Goal: Task Accomplishment & Management: Manage account settings

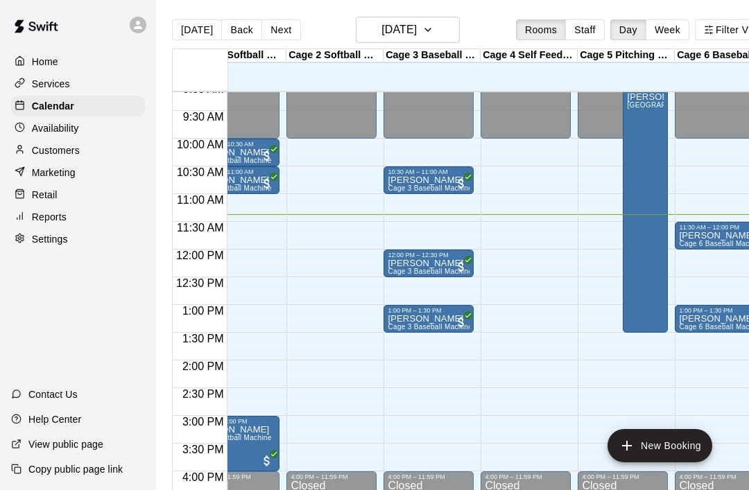
scroll to position [0, 38]
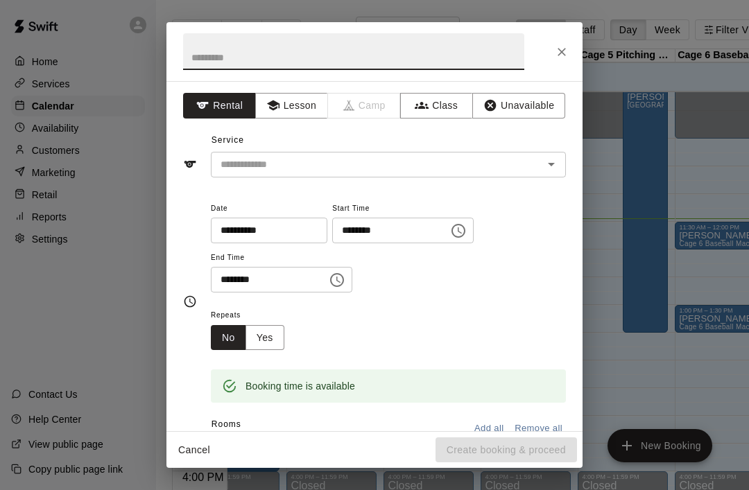
click at [565, 46] on icon "Close" at bounding box center [561, 52] width 14 height 14
click at [291, 69] on input "text" at bounding box center [353, 51] width 341 height 37
click at [288, 40] on input "text" at bounding box center [353, 51] width 341 height 37
type input "*********"
click at [338, 157] on input "text" at bounding box center [368, 164] width 306 height 17
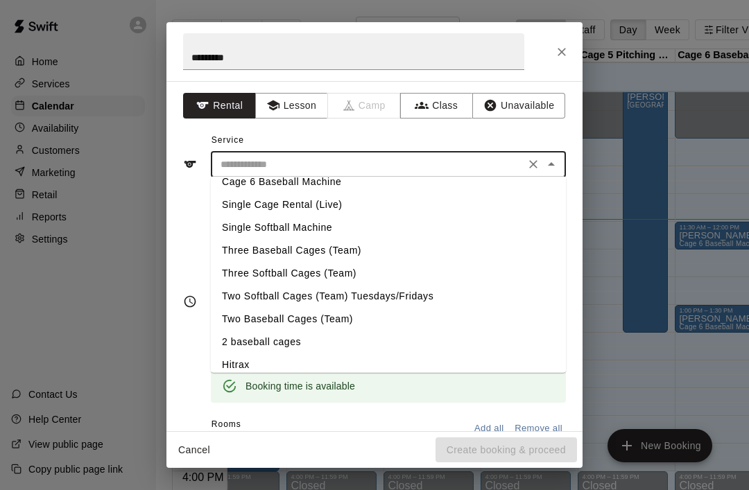
scroll to position [78, 0]
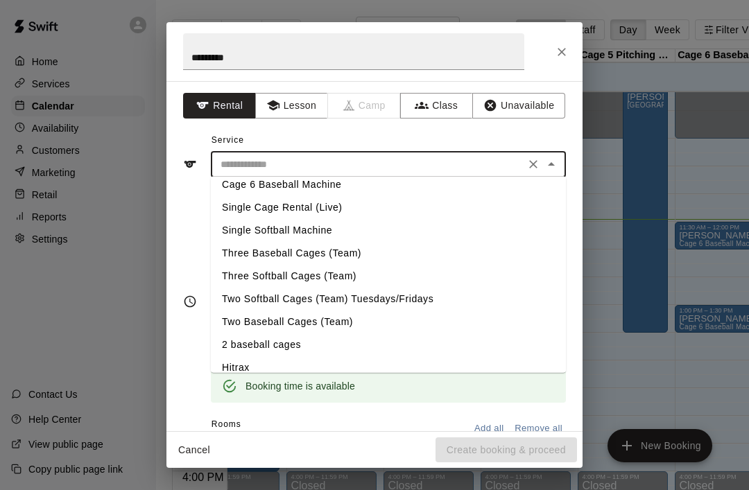
click at [297, 170] on input "text" at bounding box center [368, 164] width 306 height 17
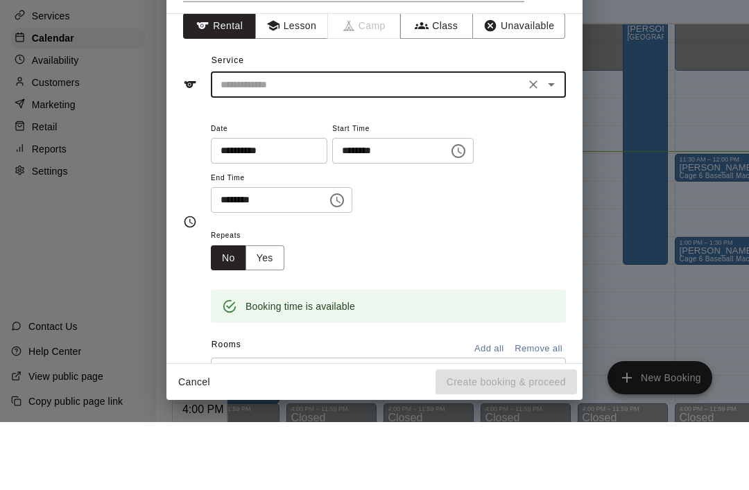
scroll to position [6, 0]
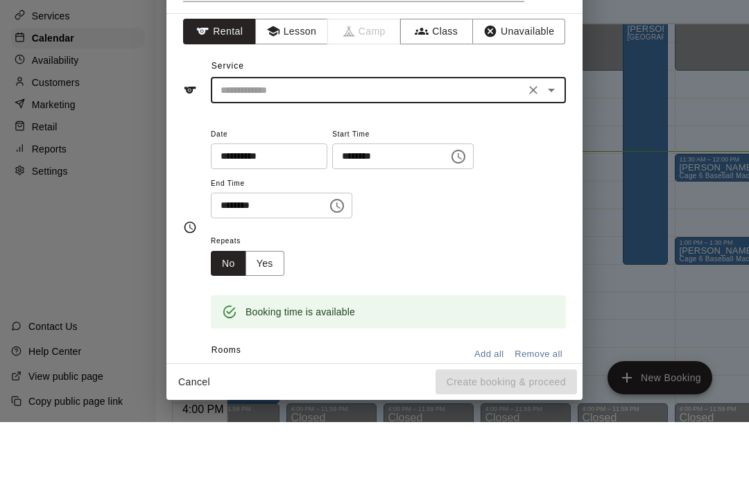
click at [340, 150] on input "text" at bounding box center [368, 158] width 306 height 17
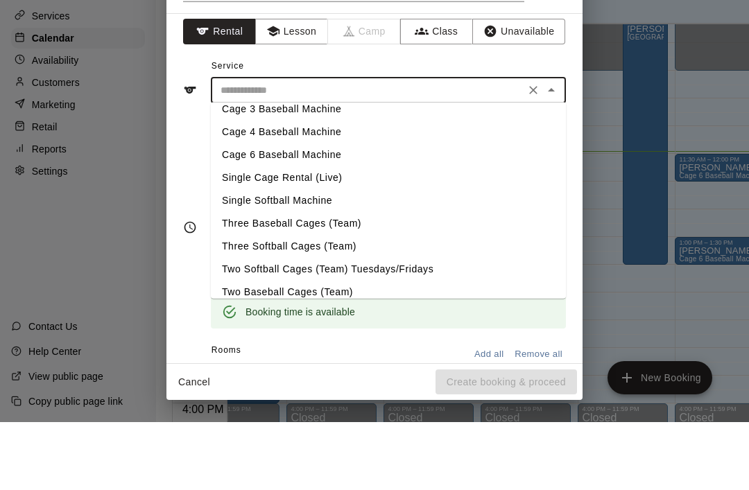
scroll to position [35, 0]
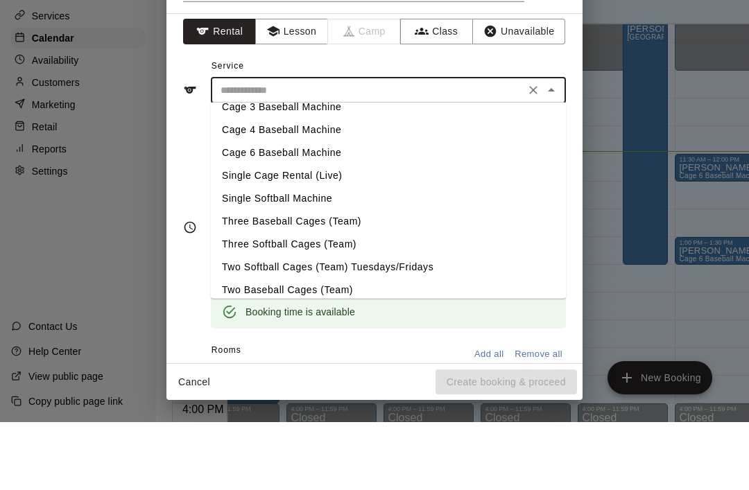
click at [290, 209] on li "Cage 6 Baseball Machine" at bounding box center [388, 220] width 355 height 23
type input "**********"
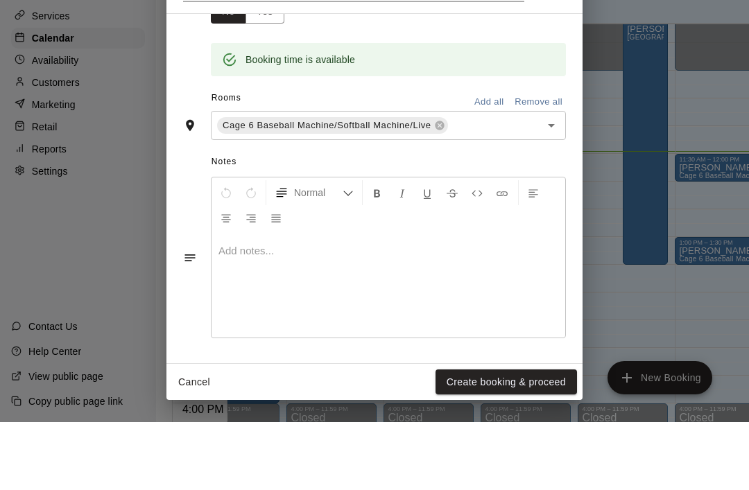
scroll to position [256, 0]
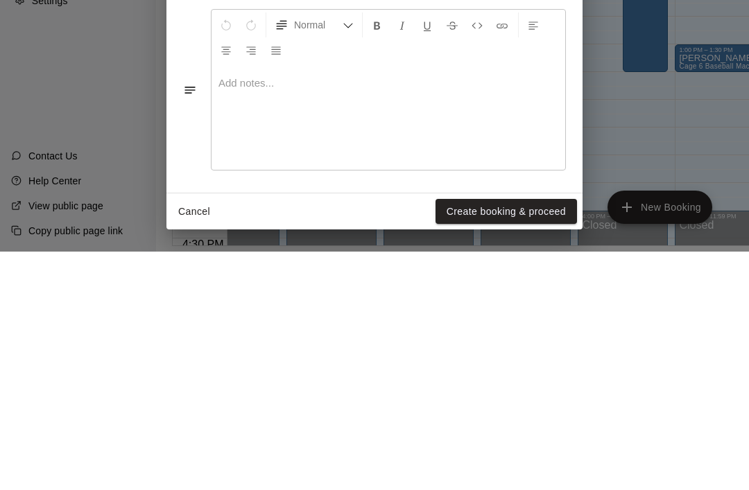
click at [491, 437] on button "Create booking & proceed" at bounding box center [505, 450] width 141 height 26
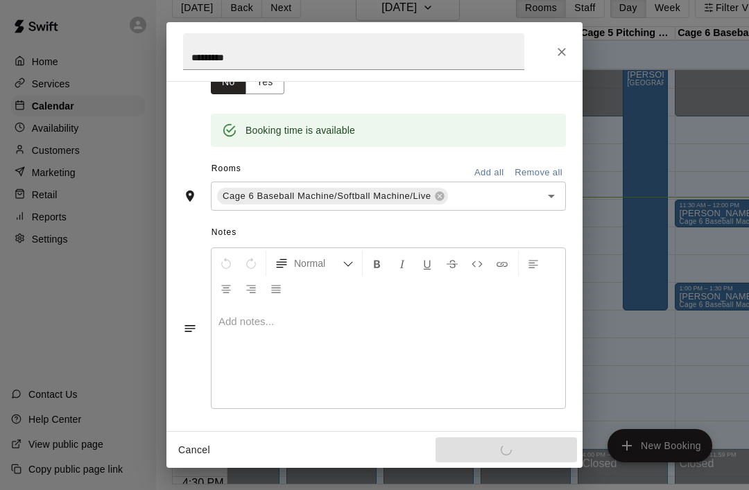
scroll to position [211, 0]
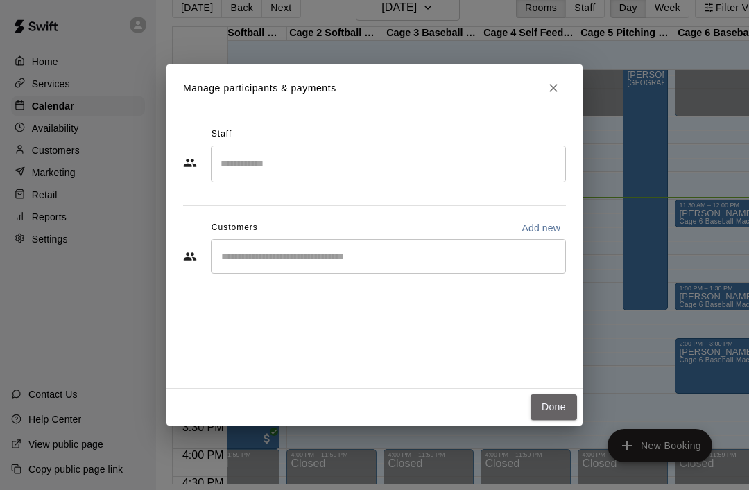
click at [553, 420] on button "Done" at bounding box center [553, 407] width 46 height 26
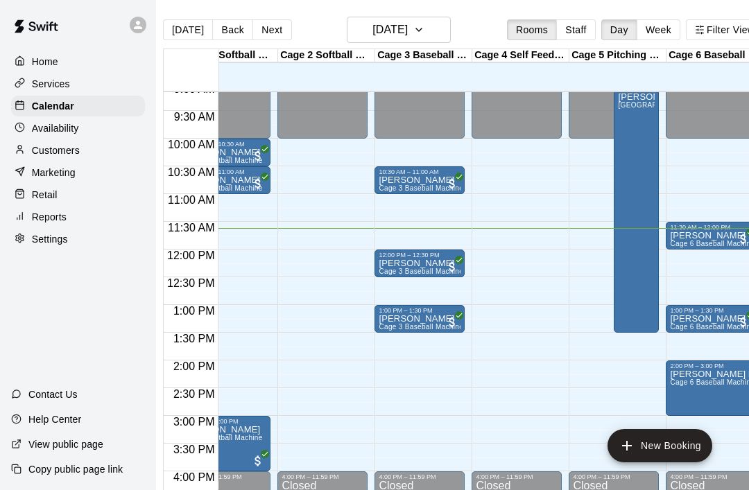
scroll to position [0, 0]
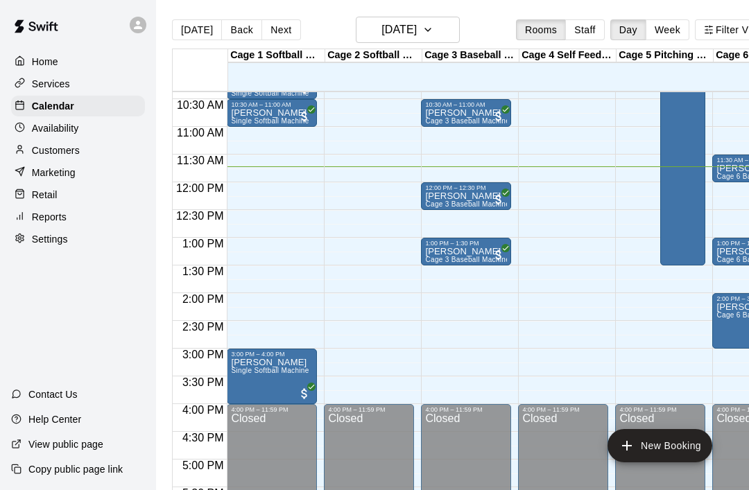
scroll to position [574, 0]
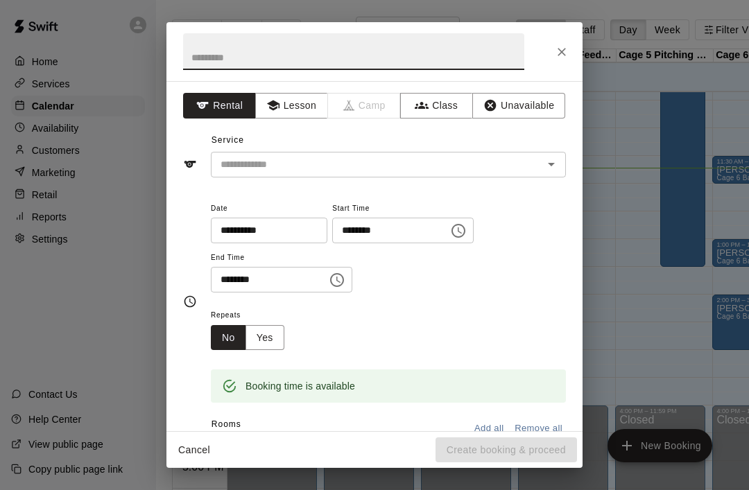
click at [236, 54] on input "text" at bounding box center [353, 51] width 341 height 37
click at [551, 168] on icon "Open" at bounding box center [551, 164] width 17 height 17
type input "*****"
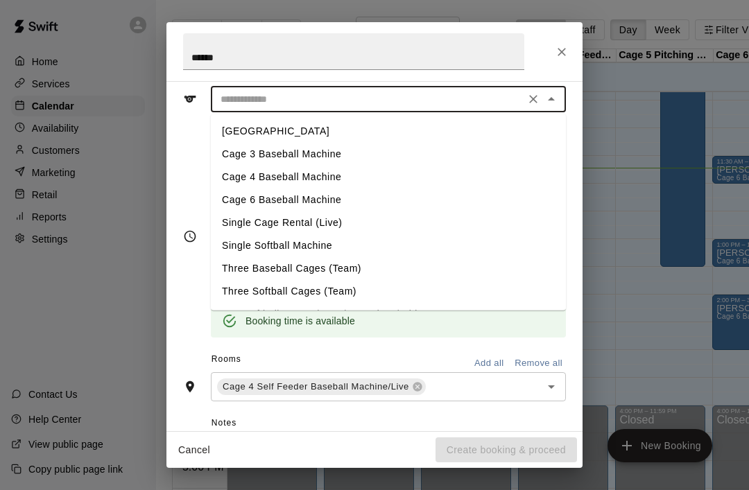
scroll to position [66, 0]
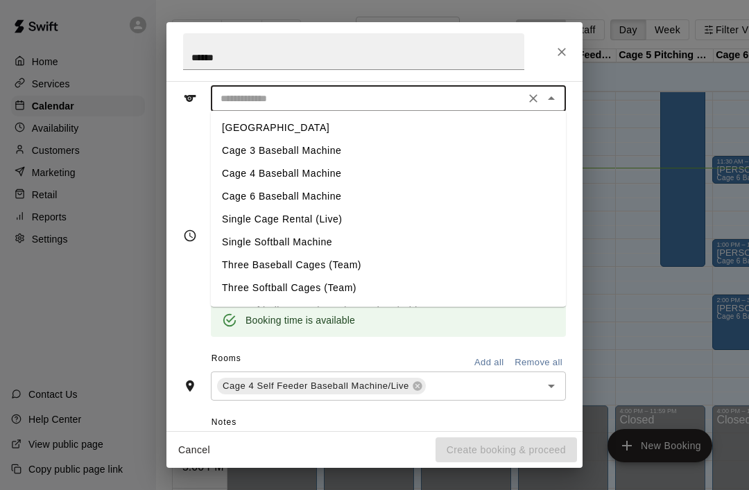
click at [329, 171] on li "Cage 4 Baseball Machine" at bounding box center [388, 173] width 355 height 23
type input "**********"
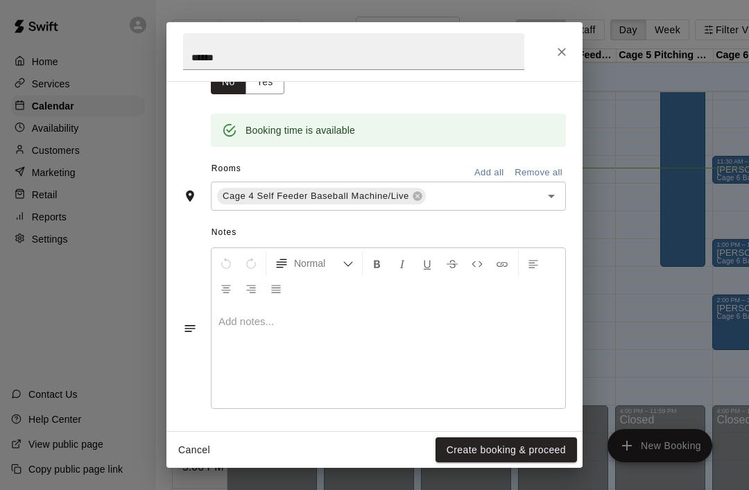
scroll to position [211, 0]
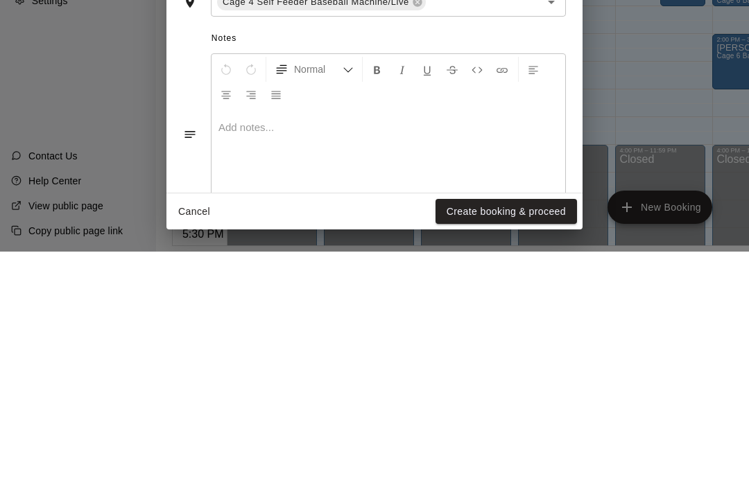
click at [492, 437] on button "Create booking & proceed" at bounding box center [505, 450] width 141 height 26
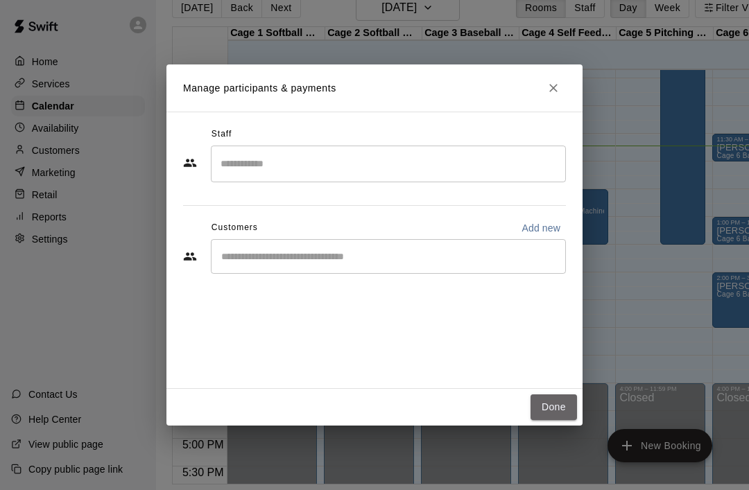
click at [548, 420] on button "Done" at bounding box center [553, 407] width 46 height 26
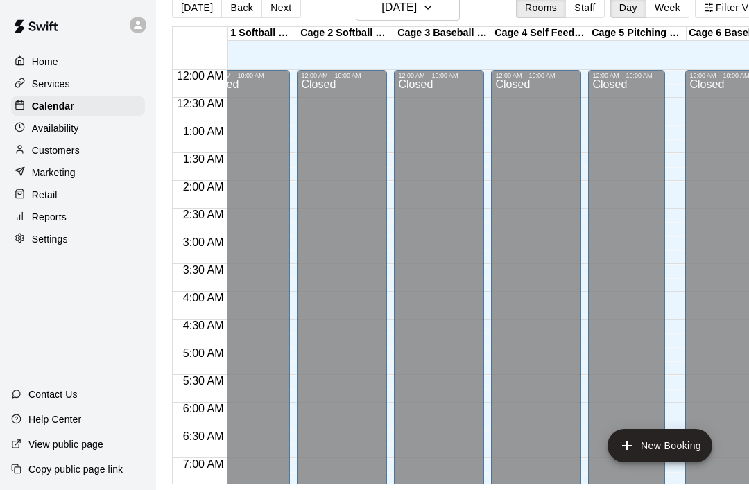
scroll to position [0, 0]
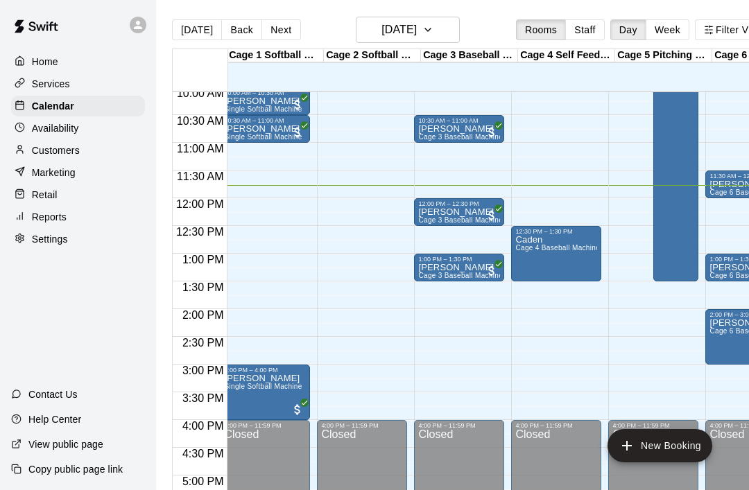
scroll to position [0, 19]
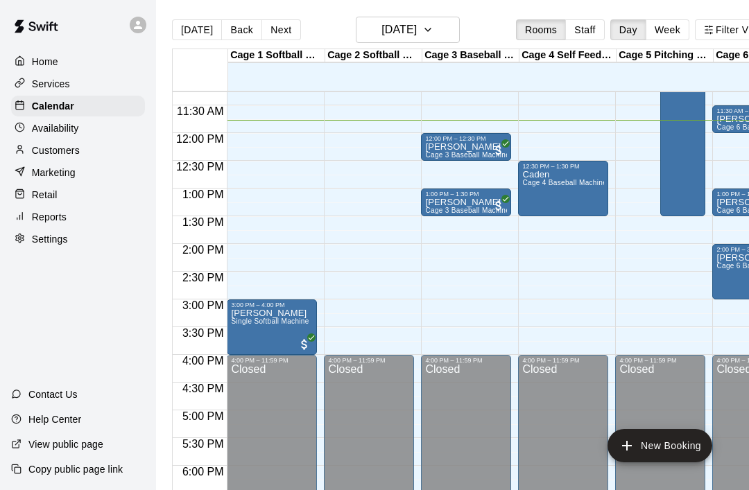
click at [247, 327] on icon "edit" at bounding box center [245, 324] width 17 height 17
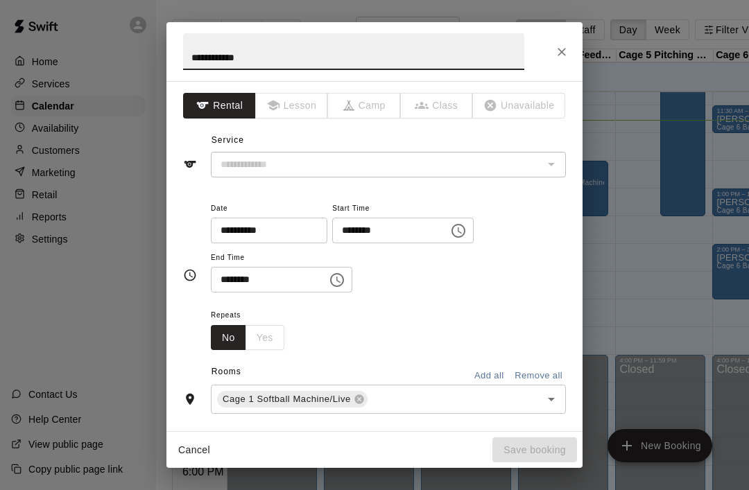
type input "**********"
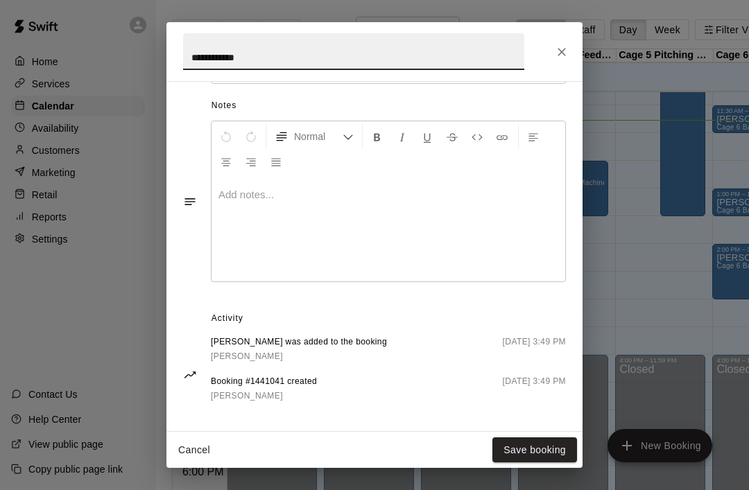
click at [566, 56] on icon "Close" at bounding box center [561, 52] width 14 height 14
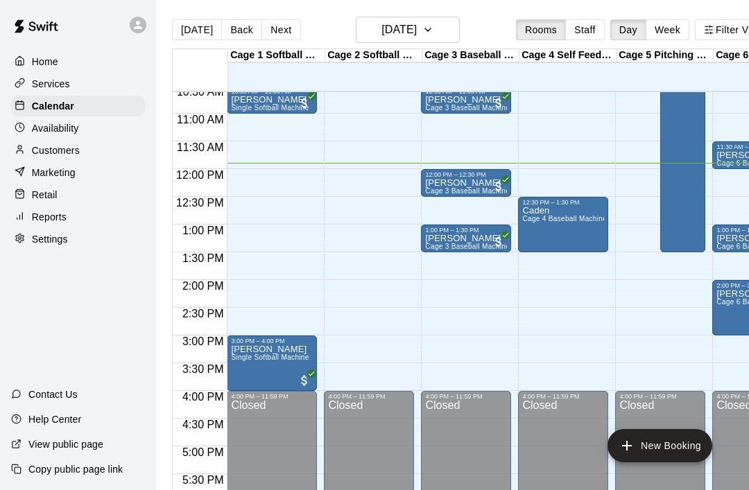
scroll to position [590, 0]
